Goal: Find contact information: Find contact information

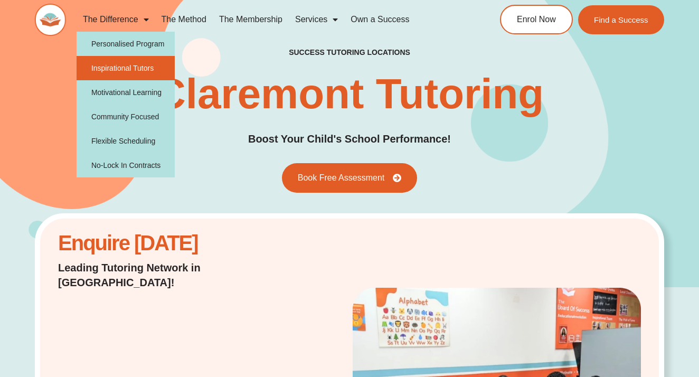
click at [126, 63] on link "Inspirational Tutors" at bounding box center [126, 68] width 99 height 24
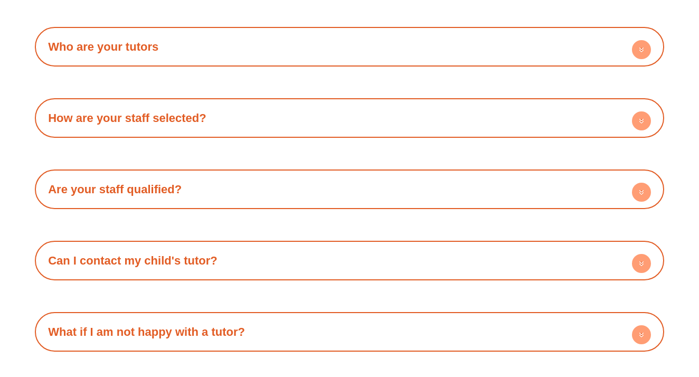
scroll to position [1834, 0]
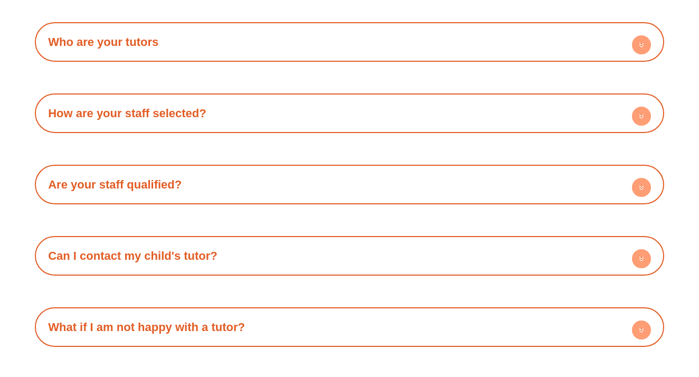
click at [134, 35] on link "Who are your tutors" at bounding box center [103, 41] width 110 height 13
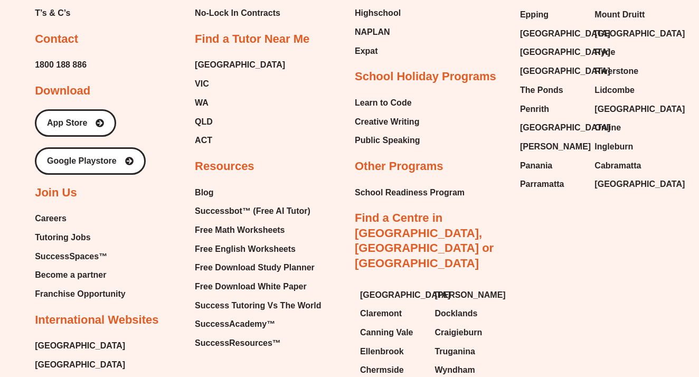
scroll to position [2679, 0]
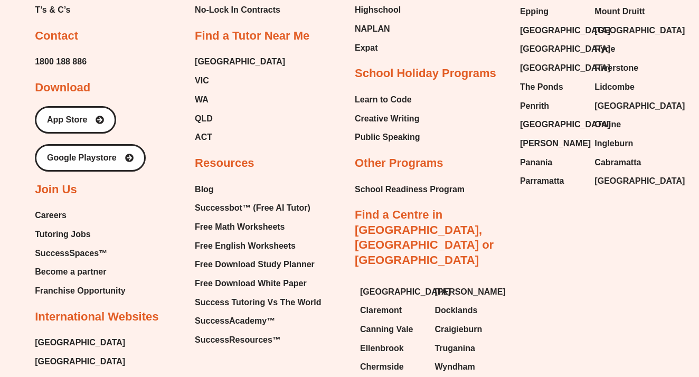
click at [372, 208] on link "Find a Centre in [GEOGRAPHIC_DATA], [GEOGRAPHIC_DATA] or [GEOGRAPHIC_DATA]" at bounding box center [424, 237] width 139 height 59
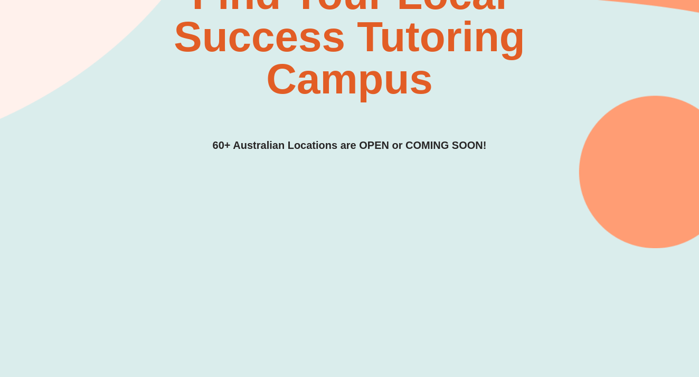
click at [176, 228] on div "Find Your Local Success Tutoring Campus 60+ Australian Locations are OPEN or CO…" at bounding box center [349, 35] width 629 height 425
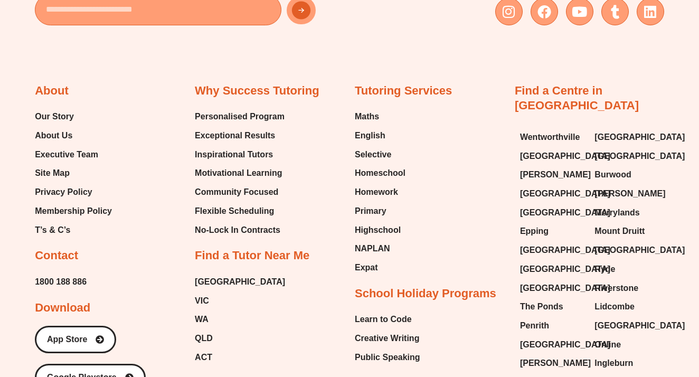
scroll to position [4105, 0]
click at [64, 248] on h2 "Contact" at bounding box center [56, 255] width 43 height 15
click at [70, 248] on h2 "Contact" at bounding box center [56, 255] width 43 height 15
click at [62, 273] on span "1800 188 886" at bounding box center [61, 281] width 52 height 16
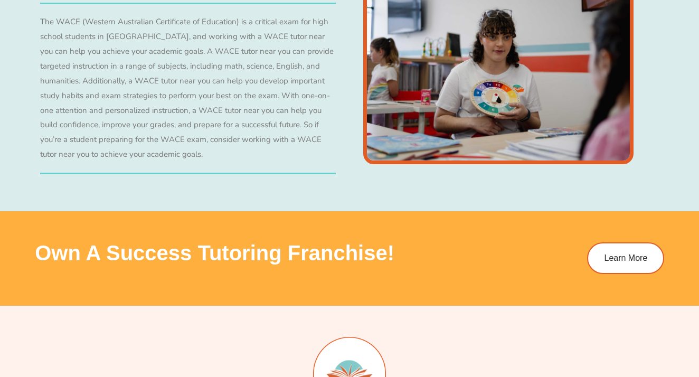
scroll to position [3626, 0]
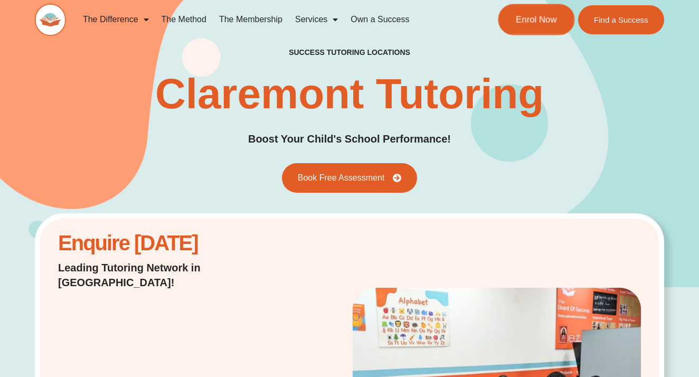
click at [523, 26] on link "Enrol Now" at bounding box center [536, 19] width 77 height 31
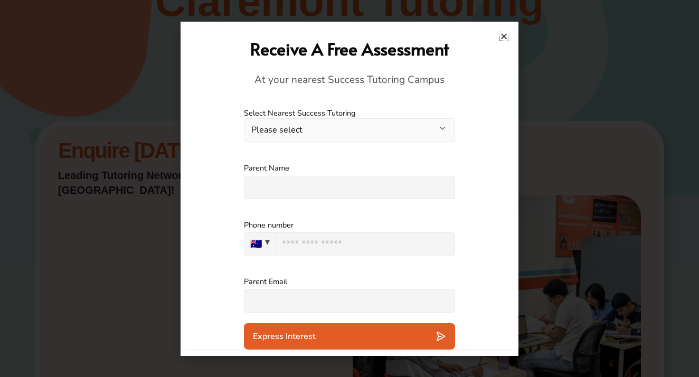
scroll to position [101, 0]
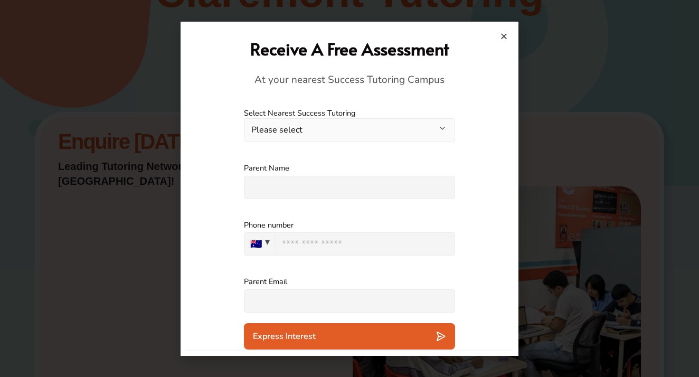
click at [503, 38] on icon "Close" at bounding box center [504, 36] width 8 height 8
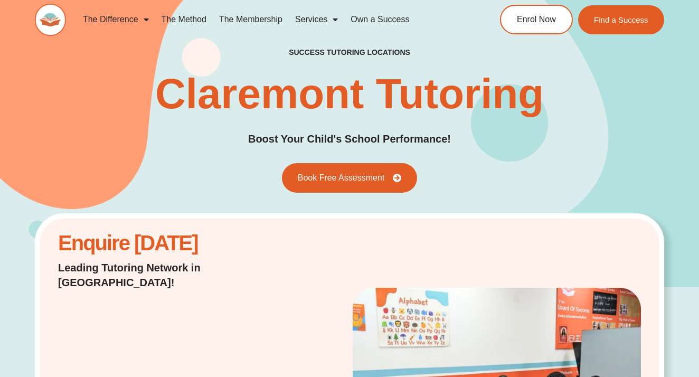
scroll to position [0, 0]
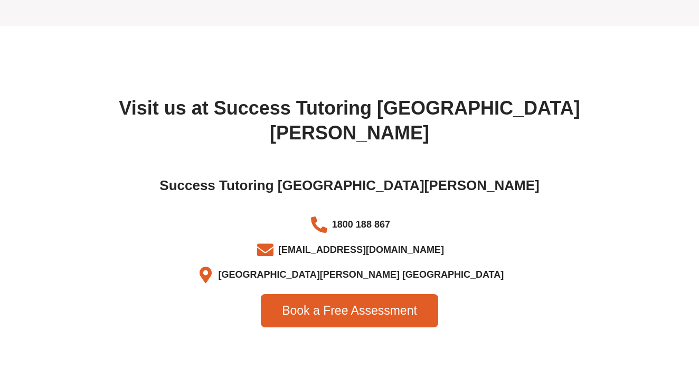
scroll to position [3402, 0]
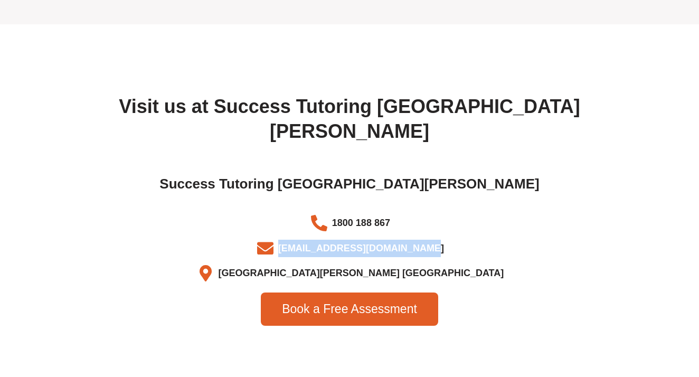
drag, startPoint x: 430, startPoint y: 173, endPoint x: 292, endPoint y: 167, distance: 137.4
click at [292, 240] on span "[EMAIL_ADDRESS][DOMAIN_NAME]" at bounding box center [360, 248] width 168 height 17
copy span "[EMAIL_ADDRESS][DOMAIN_NAME]"
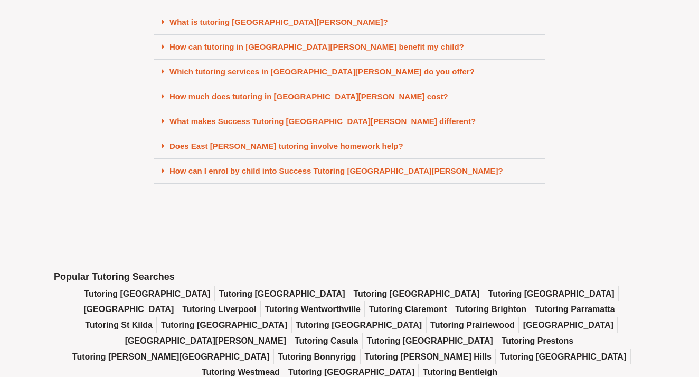
scroll to position [4636, 0]
